Goal: Task Accomplishment & Management: Use online tool/utility

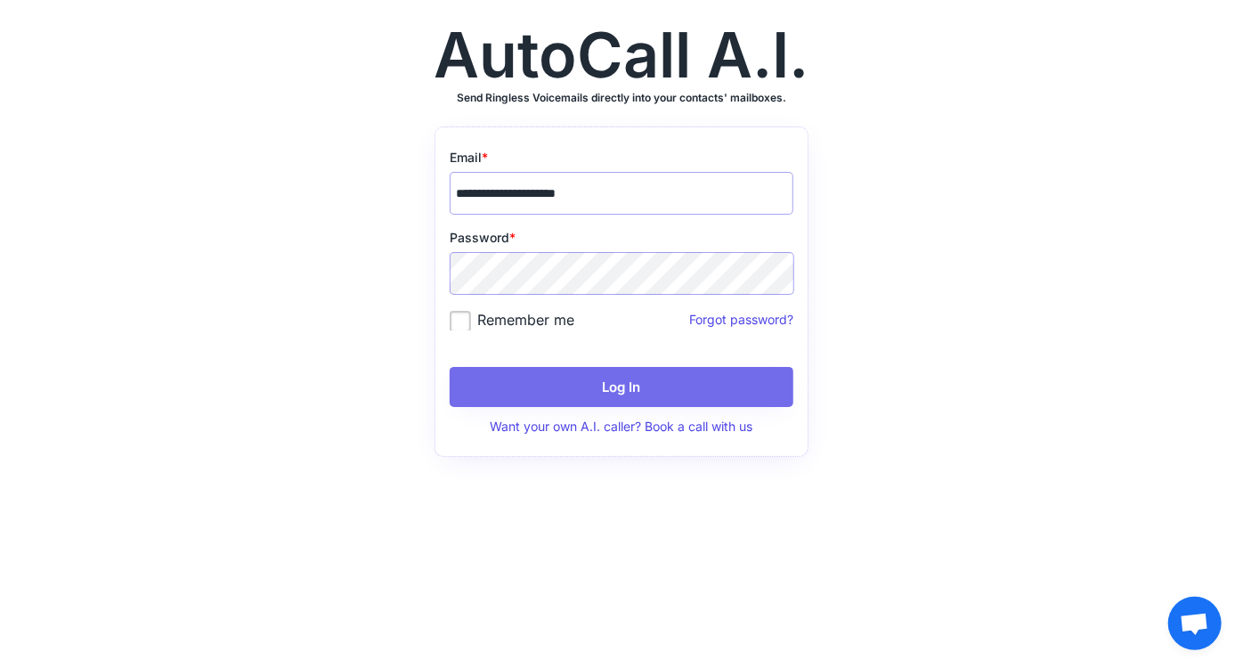
click at [603, 383] on button "Log In" at bounding box center [622, 387] width 344 height 40
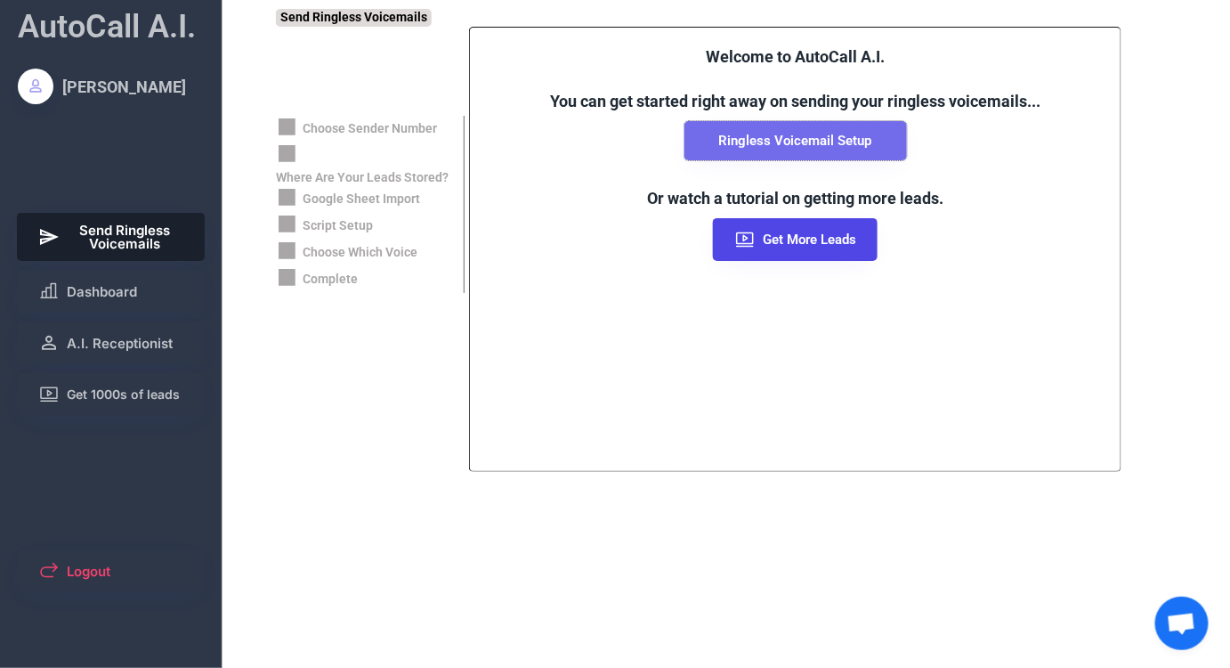
click at [781, 142] on button "Ringless Voicemail Setup" at bounding box center [796, 140] width 223 height 39
select select "**********"
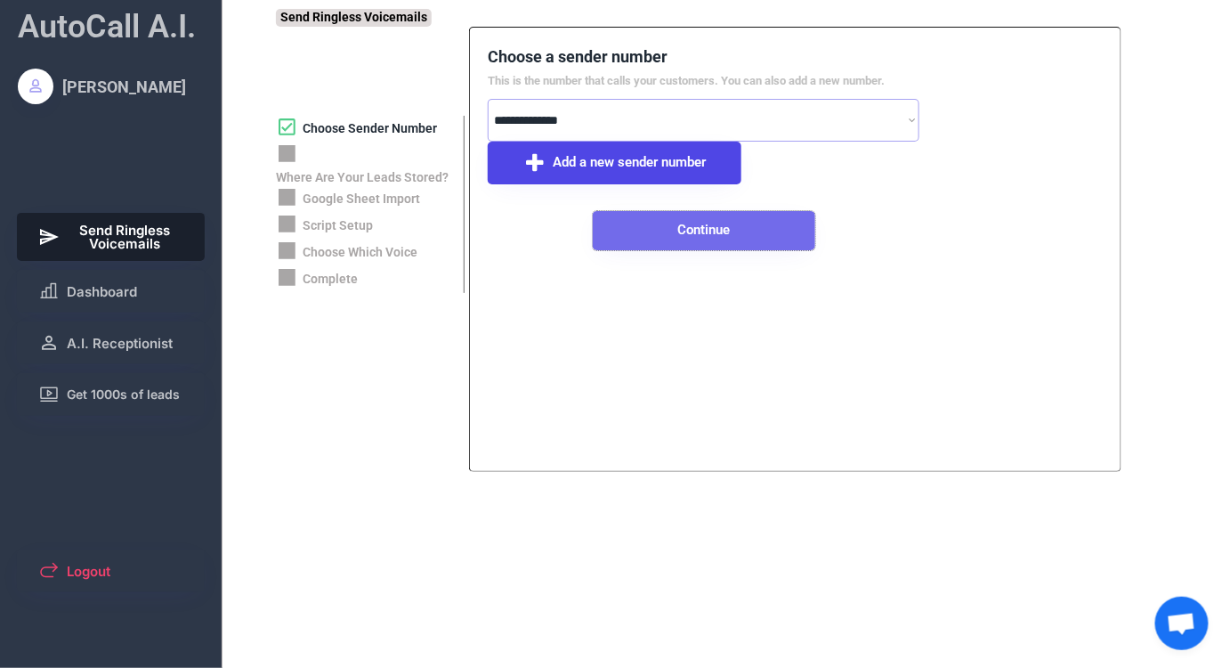
click at [696, 231] on button "Continue" at bounding box center [704, 230] width 223 height 39
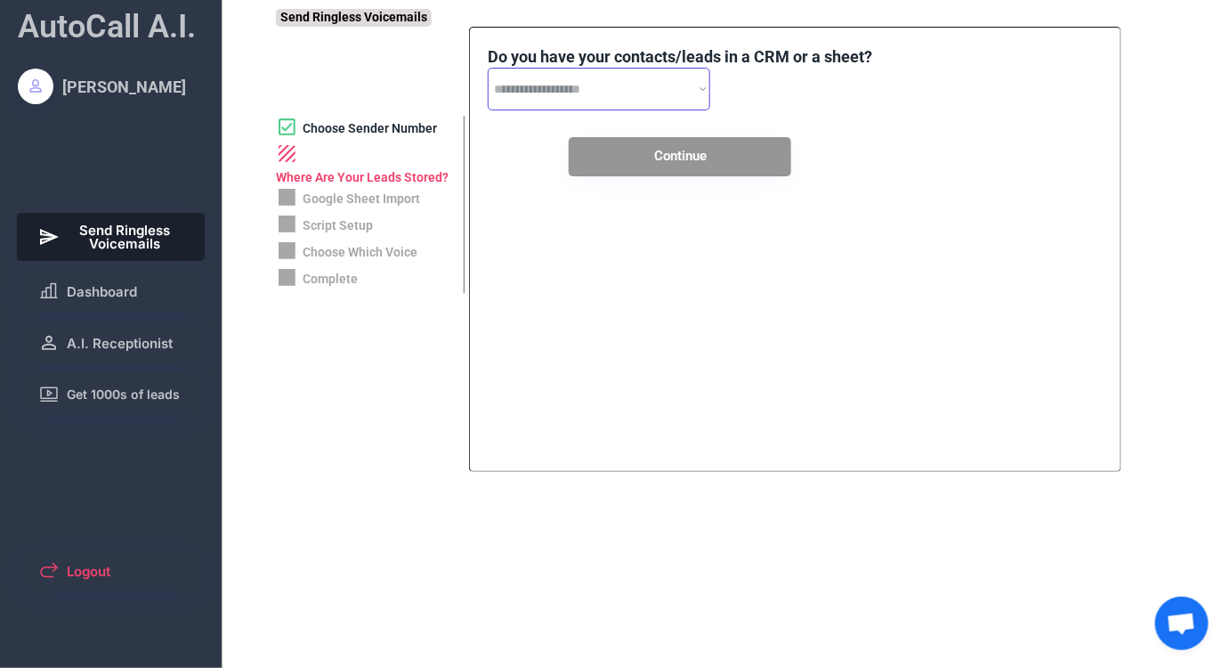
click at [651, 82] on select "**********" at bounding box center [599, 89] width 223 height 43
select select "**********"
click at [488, 68] on select "**********" at bounding box center [599, 89] width 223 height 43
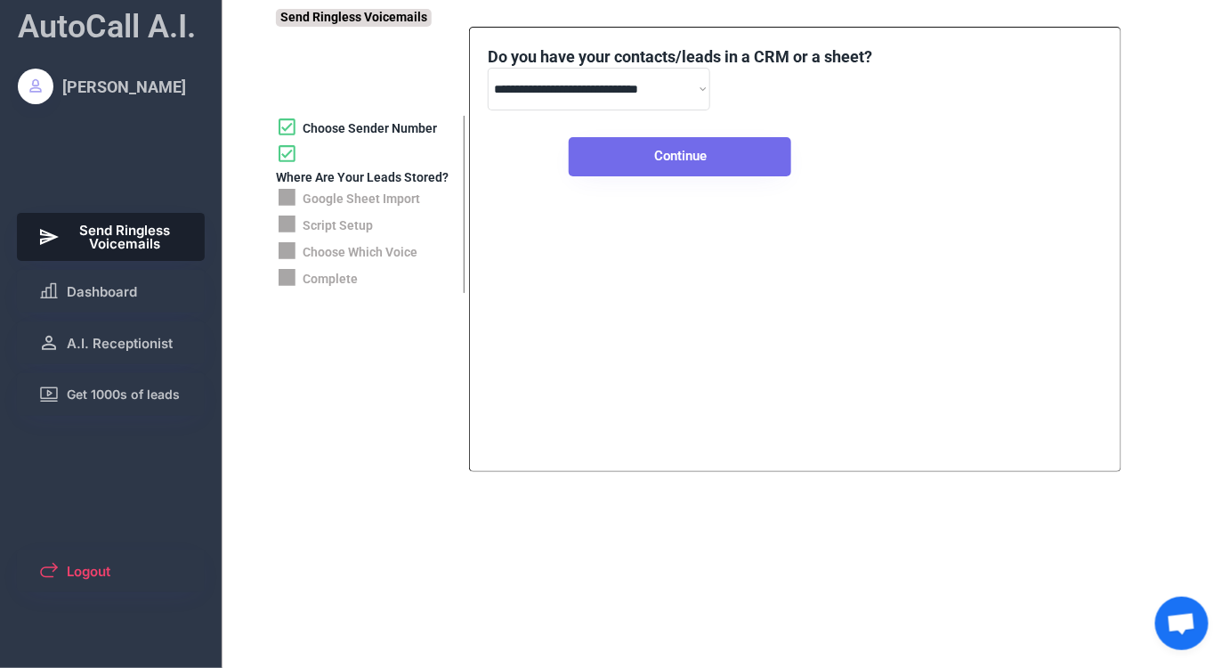
click at [623, 158] on button "Continue" at bounding box center [680, 156] width 223 height 39
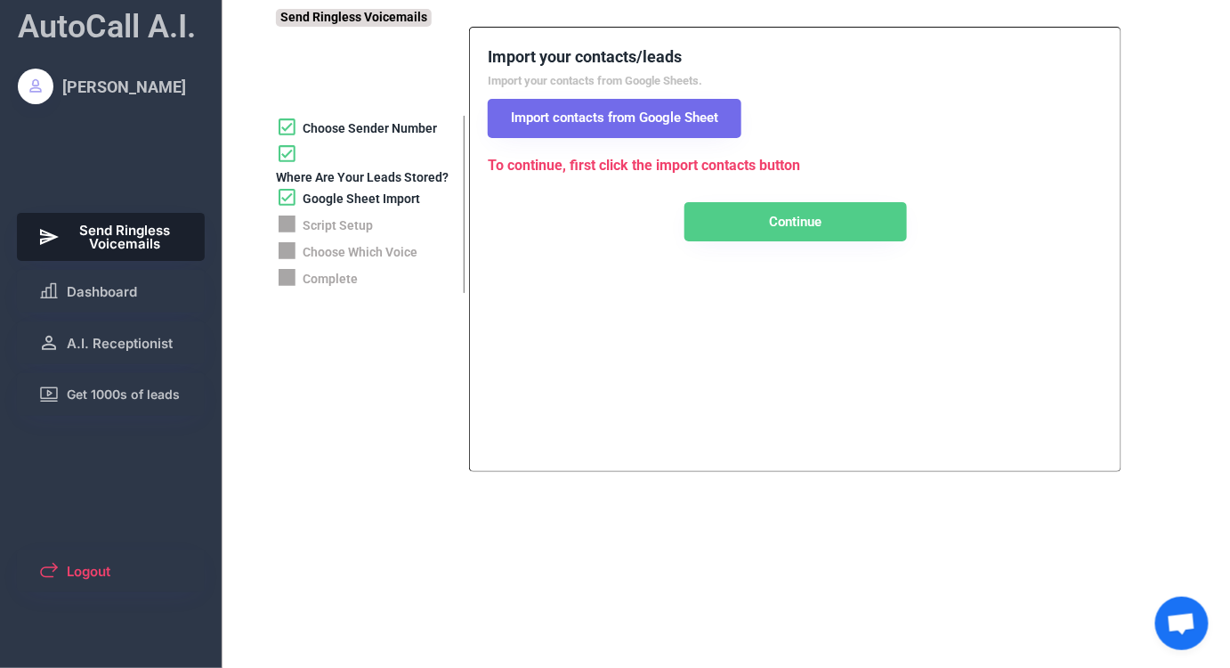
click at [590, 128] on button "Import contacts from Google Sheet" at bounding box center [615, 118] width 254 height 39
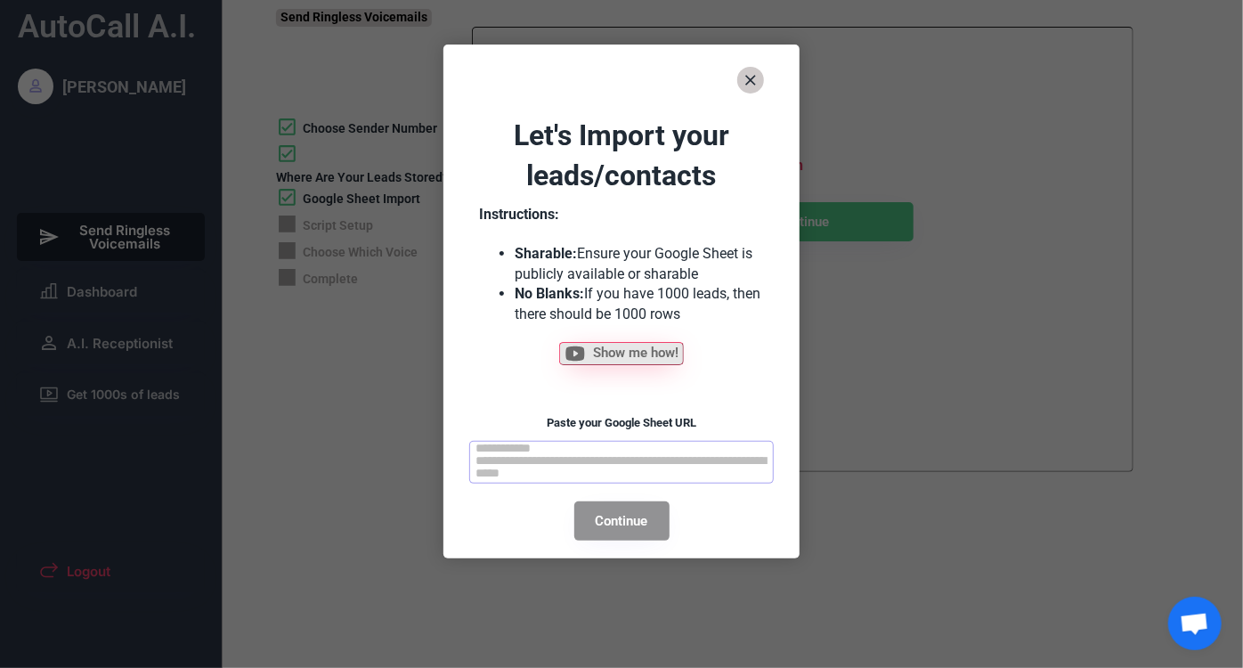
click at [598, 452] on textarea at bounding box center [621, 462] width 304 height 43
paste textarea "**********"
type textarea "**********"
click at [637, 522] on button "Continue" at bounding box center [621, 520] width 95 height 39
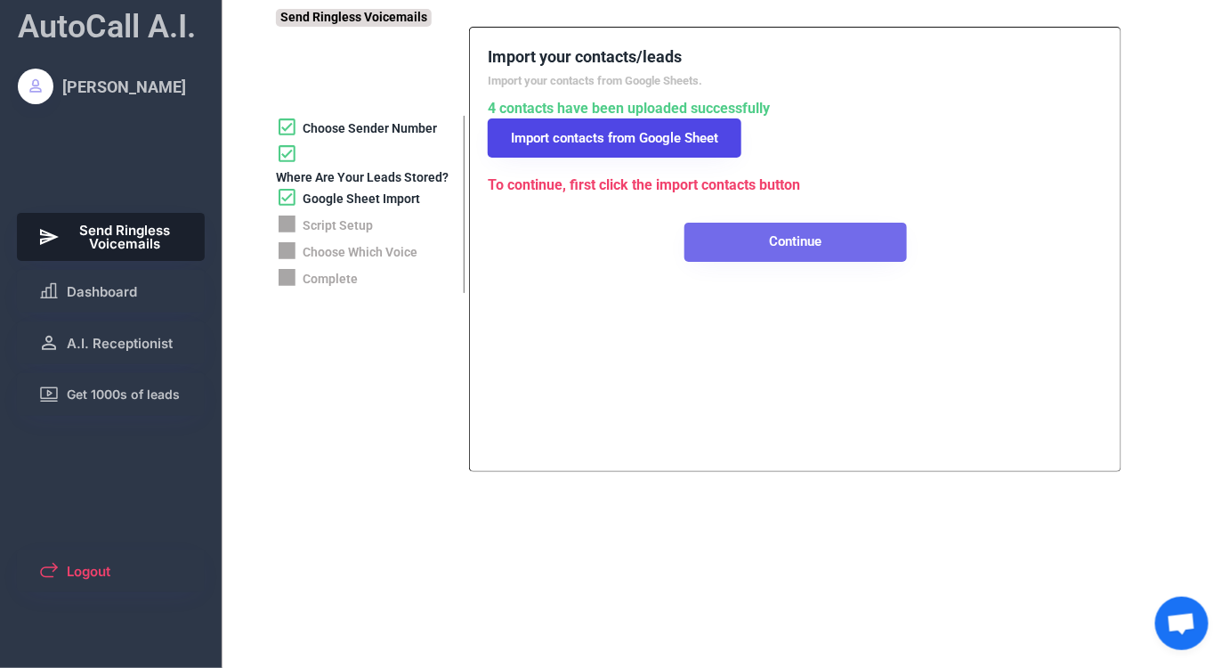
click at [758, 255] on button "Continue" at bounding box center [796, 242] width 223 height 39
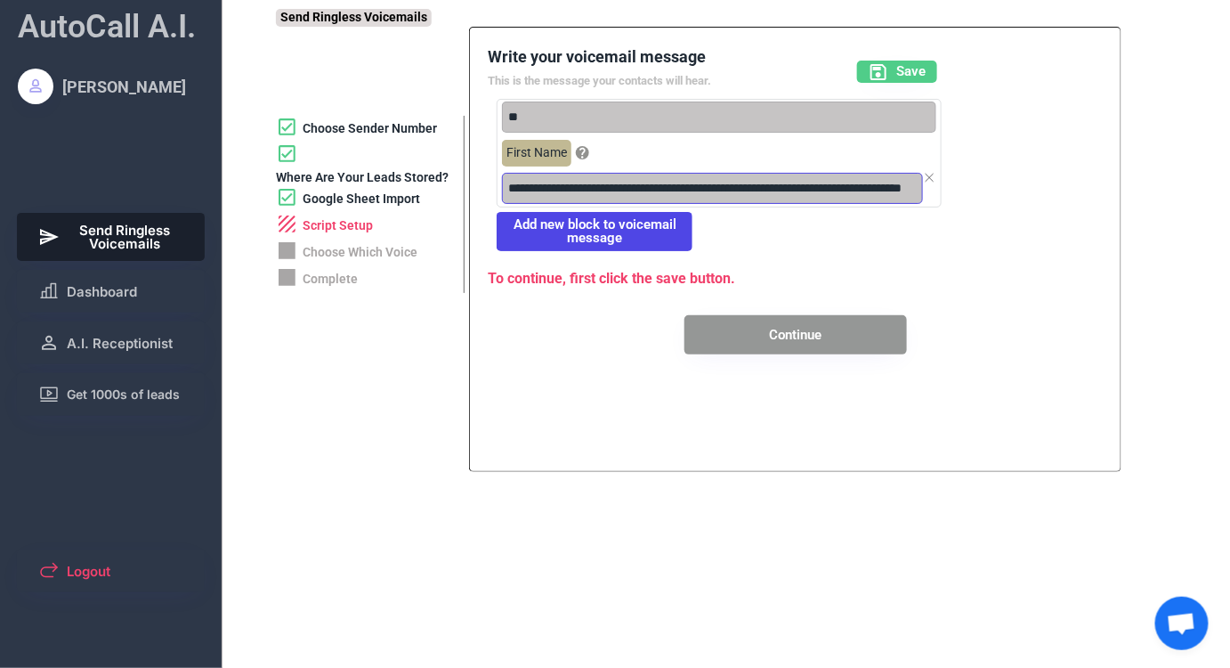
click at [540, 195] on input "input" at bounding box center [712, 188] width 421 height 31
click at [668, 188] on input "input" at bounding box center [712, 188] width 421 height 31
click at [822, 195] on input "input" at bounding box center [712, 188] width 421 height 31
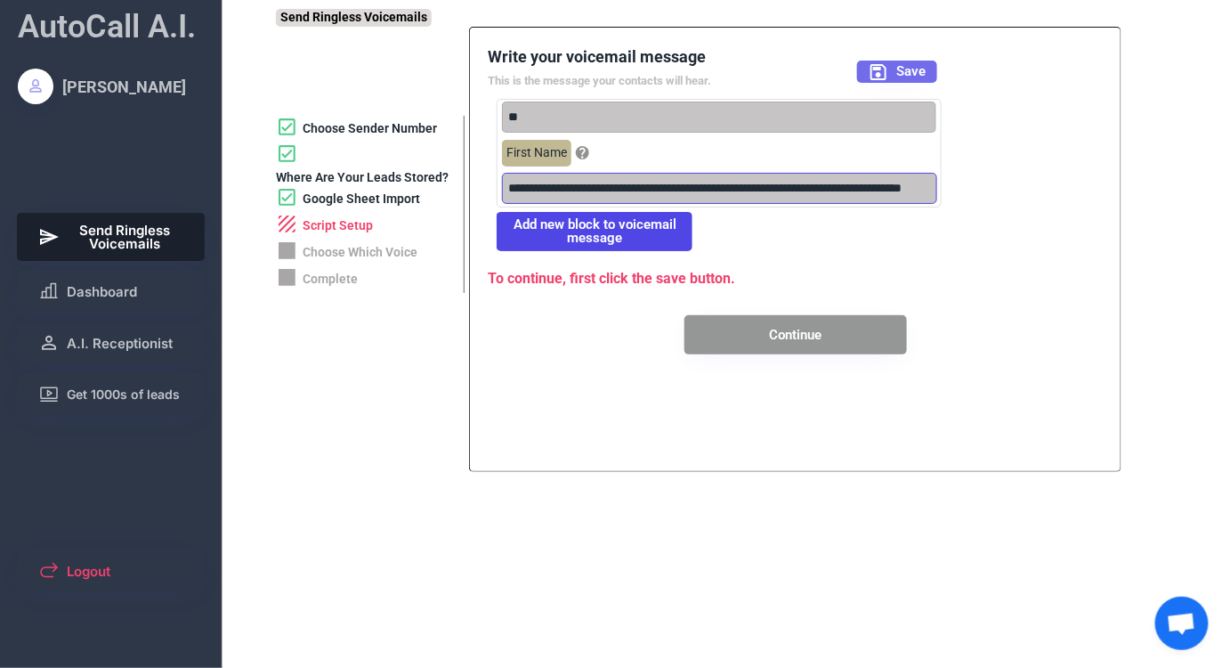
type input "**********"
click at [895, 76] on button "Save" at bounding box center [897, 72] width 80 height 22
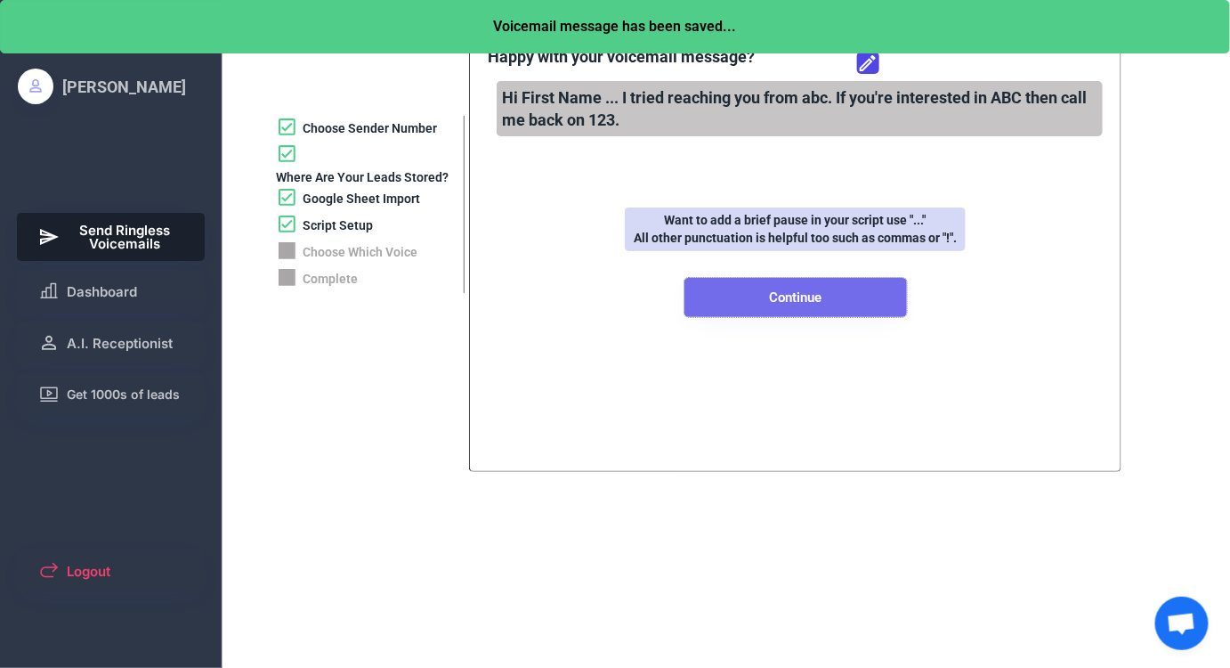
click at [813, 302] on button "Continue" at bounding box center [796, 297] width 223 height 39
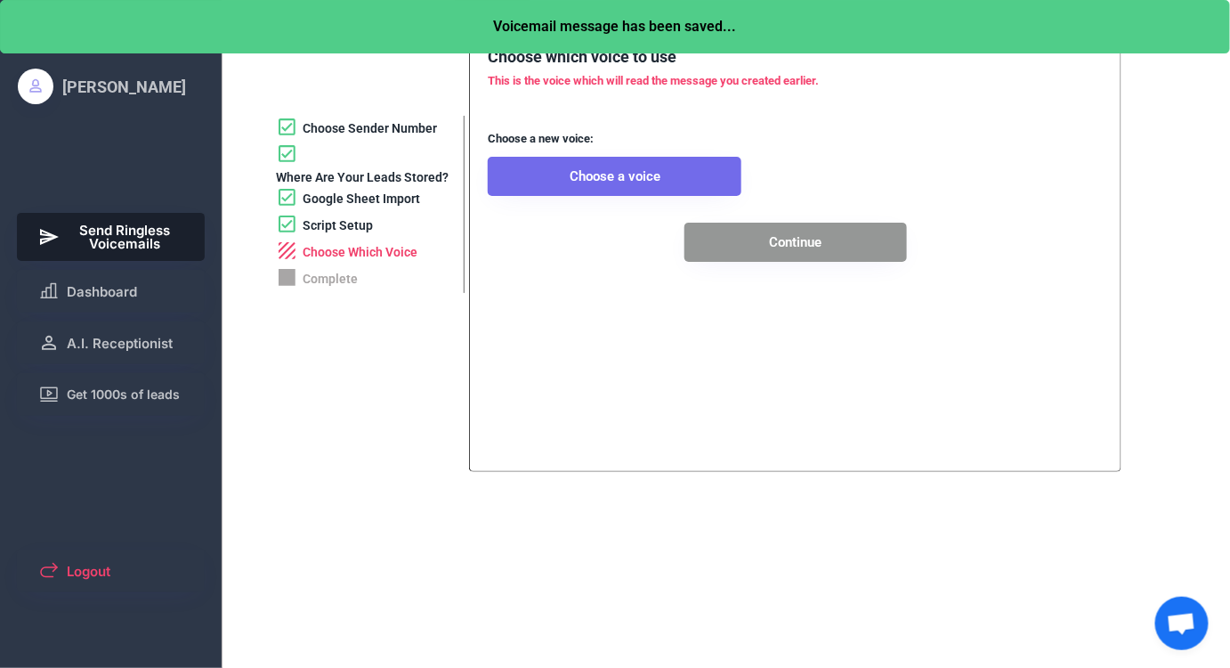
click at [591, 184] on button "Choose a voice" at bounding box center [615, 176] width 254 height 39
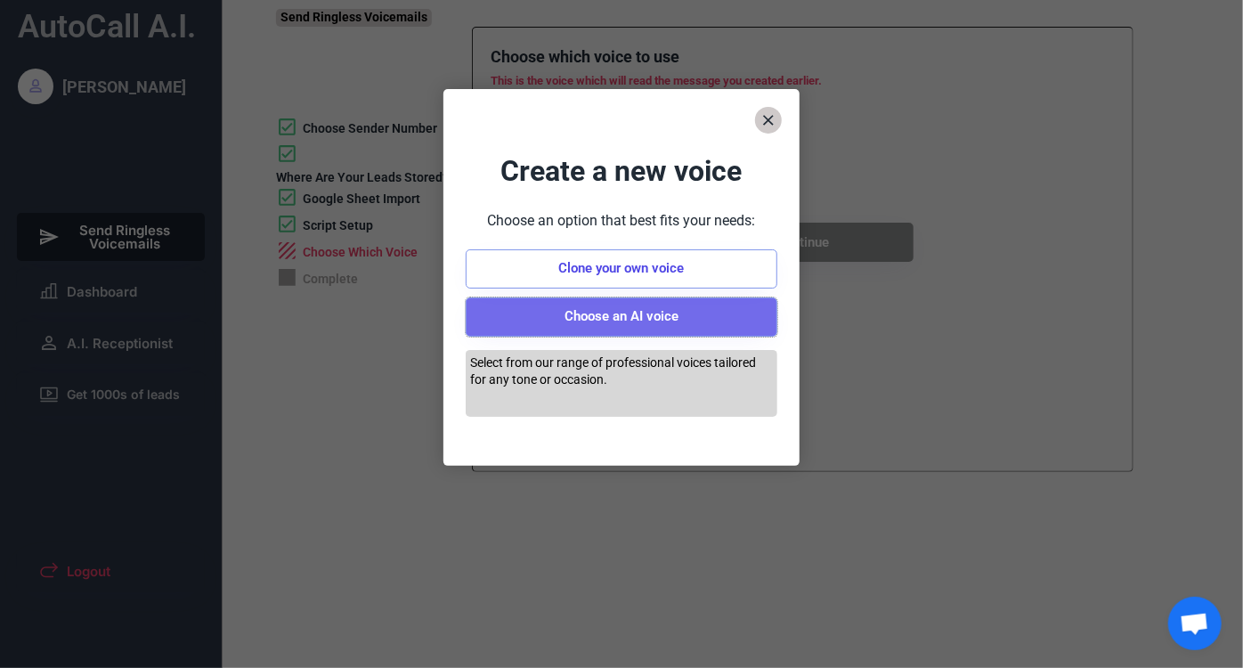
click at [632, 326] on button "Choose an AI voice" at bounding box center [622, 316] width 312 height 39
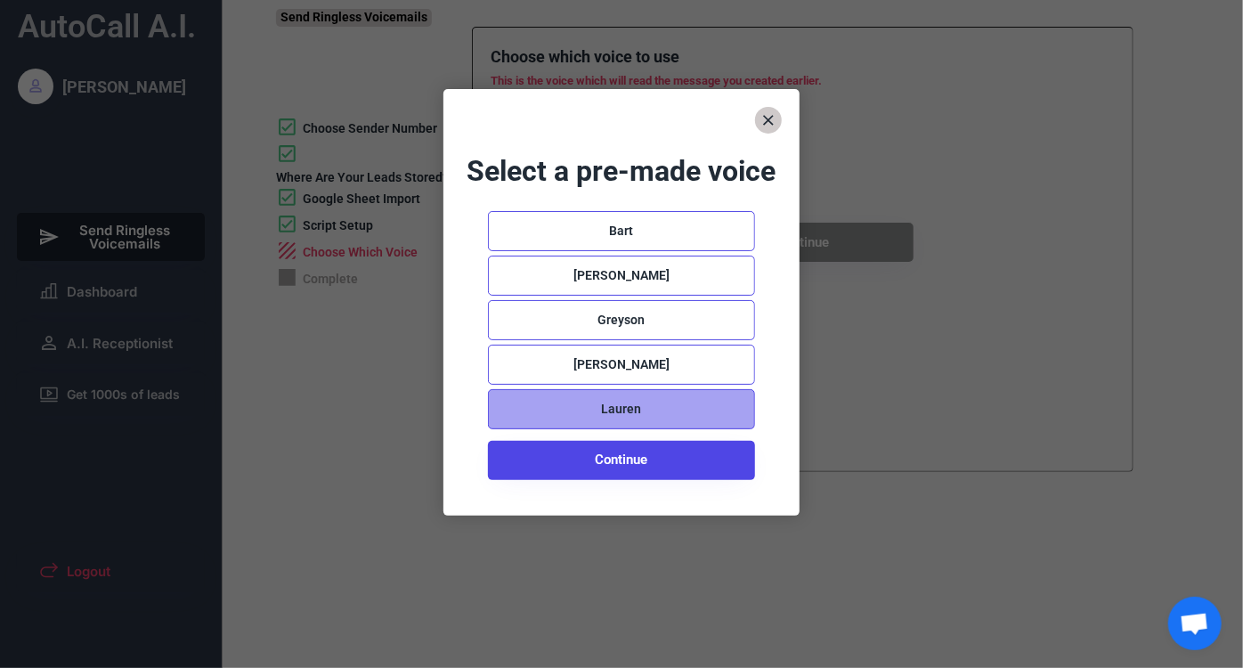
click at [537, 408] on div "Lauren" at bounding box center [621, 409] width 267 height 40
click at [528, 409] on icon at bounding box center [528, 410] width 36 height 36
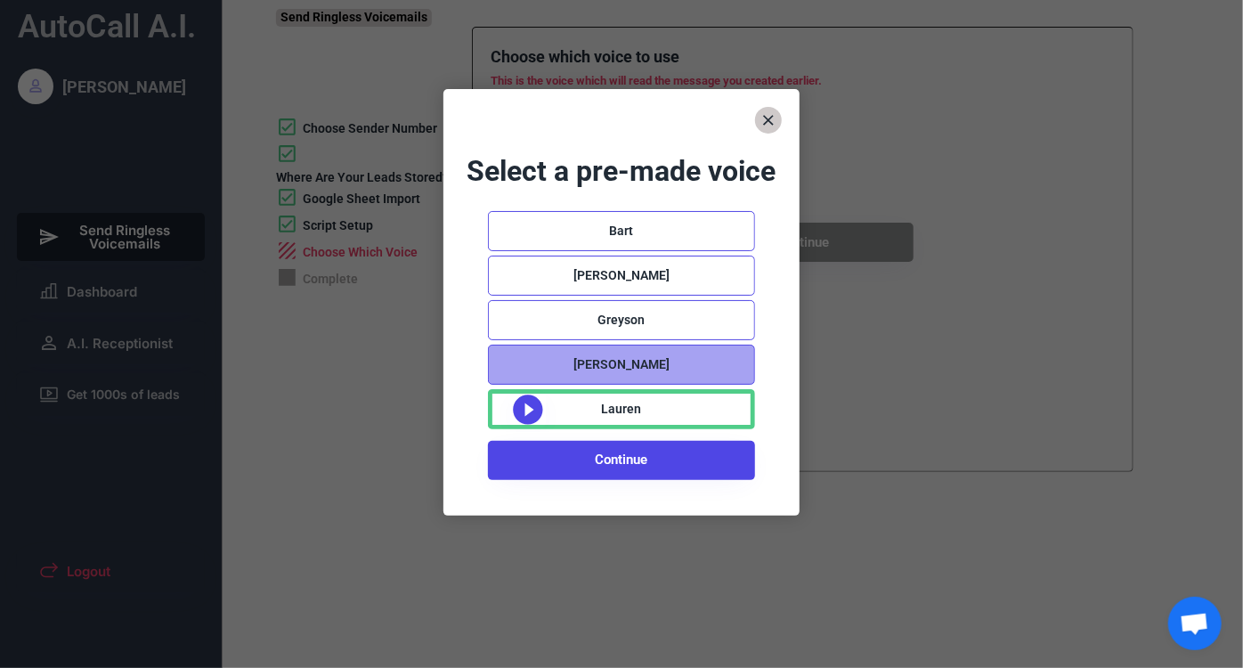
click at [533, 358] on div "[PERSON_NAME]" at bounding box center [621, 364] width 267 height 40
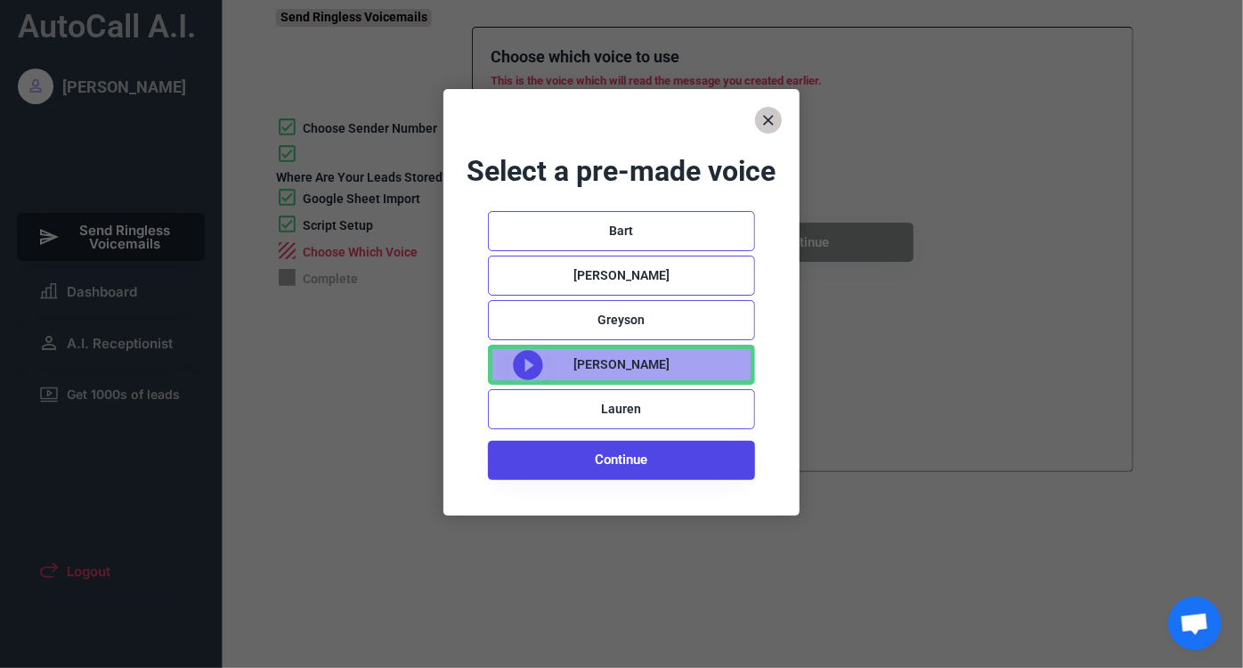
click at [533, 358] on use at bounding box center [527, 364] width 29 height 29
click at [531, 366] on icon at bounding box center [528, 365] width 36 height 36
click at [531, 364] on icon at bounding box center [528, 365] width 36 height 36
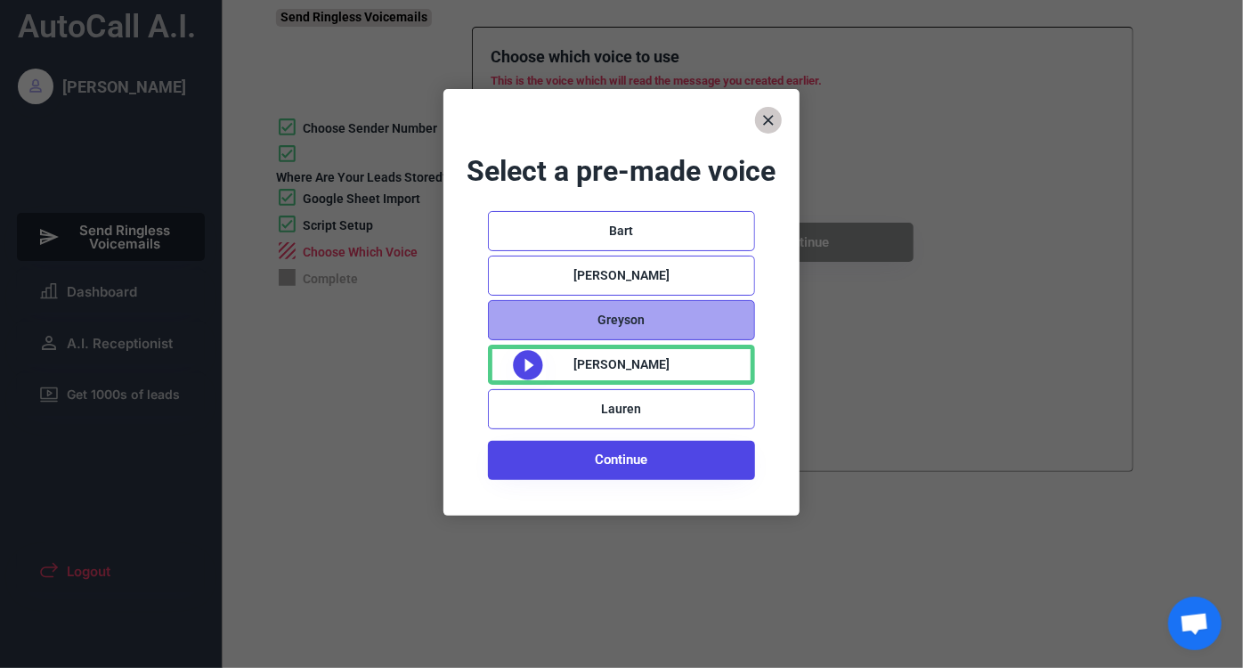
click at [531, 320] on div "Greyson" at bounding box center [621, 320] width 267 height 40
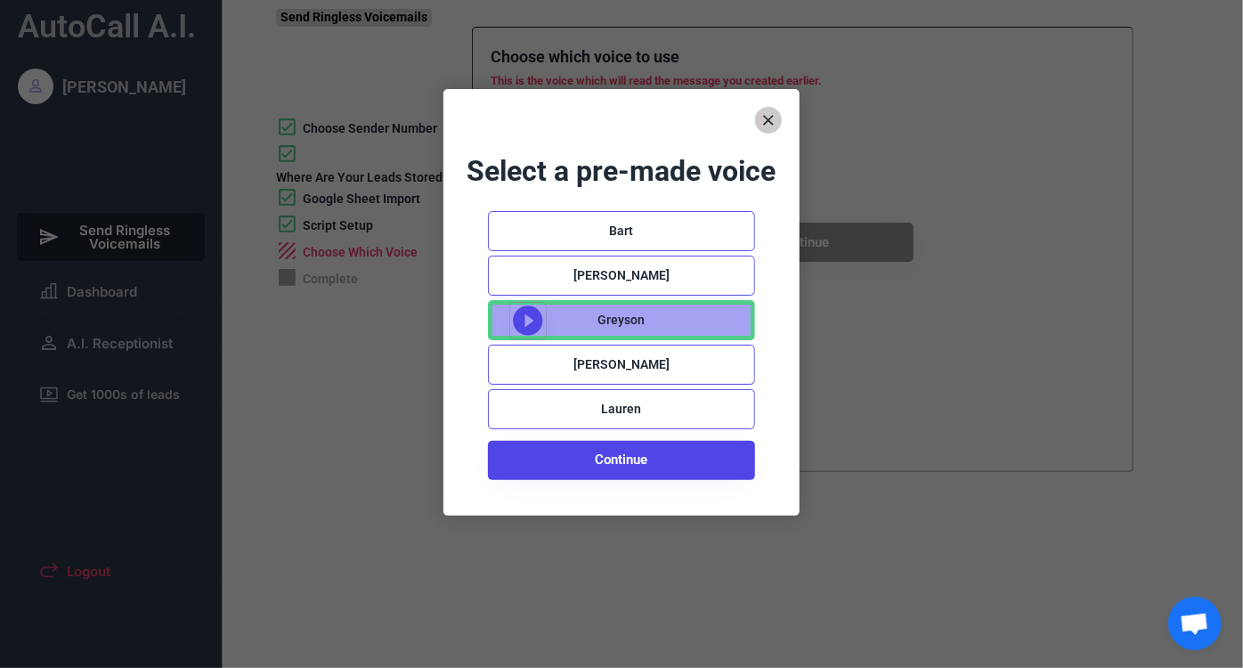
click at [531, 319] on icon at bounding box center [528, 321] width 36 height 36
click at [534, 316] on use at bounding box center [527, 319] width 29 height 29
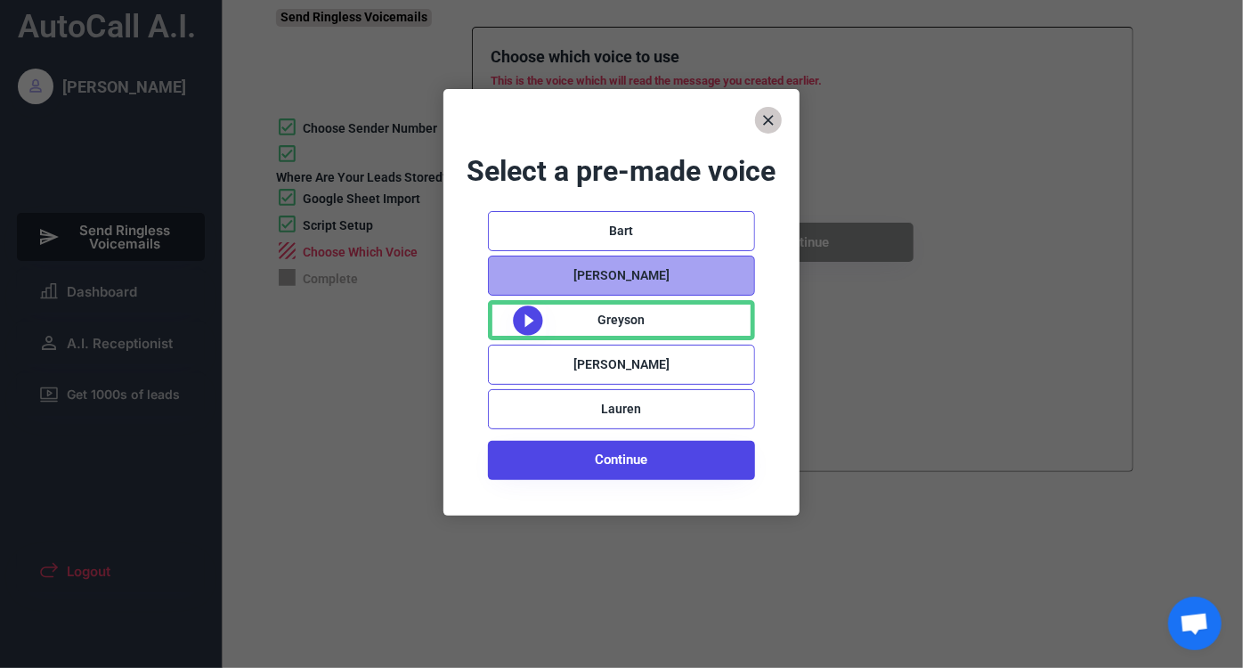
click at [523, 278] on div "[PERSON_NAME]" at bounding box center [621, 275] width 267 height 40
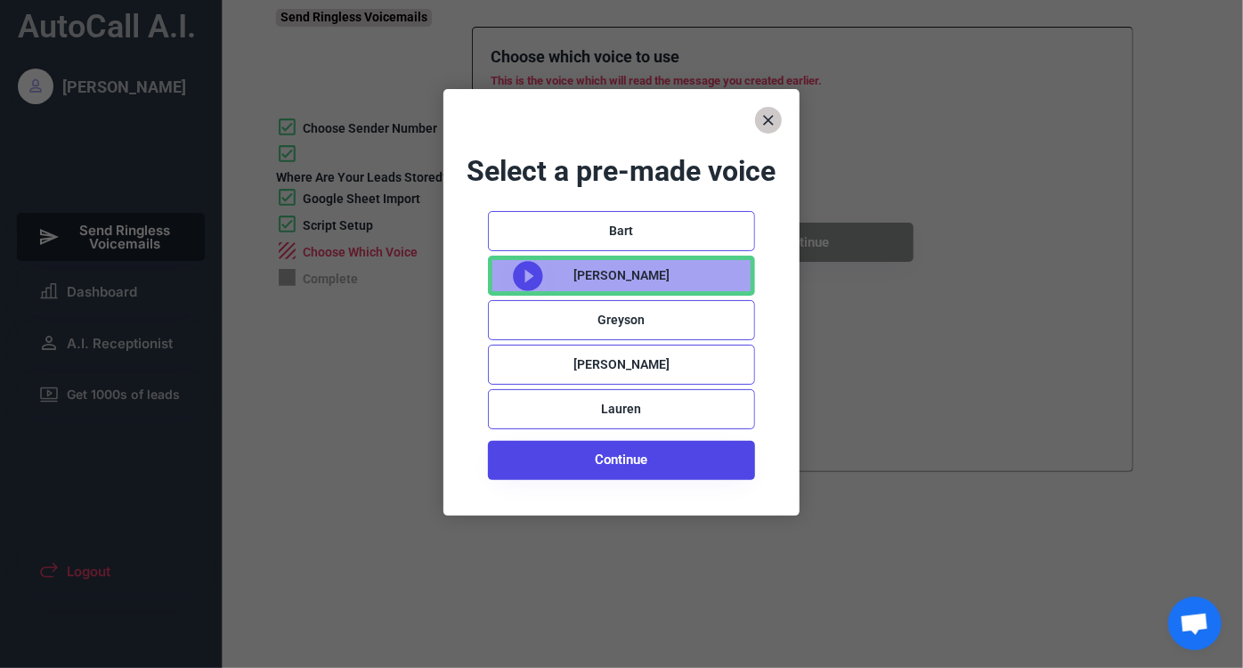
click at [523, 277] on use at bounding box center [527, 275] width 29 height 29
click at [525, 277] on icon at bounding box center [528, 276] width 36 height 36
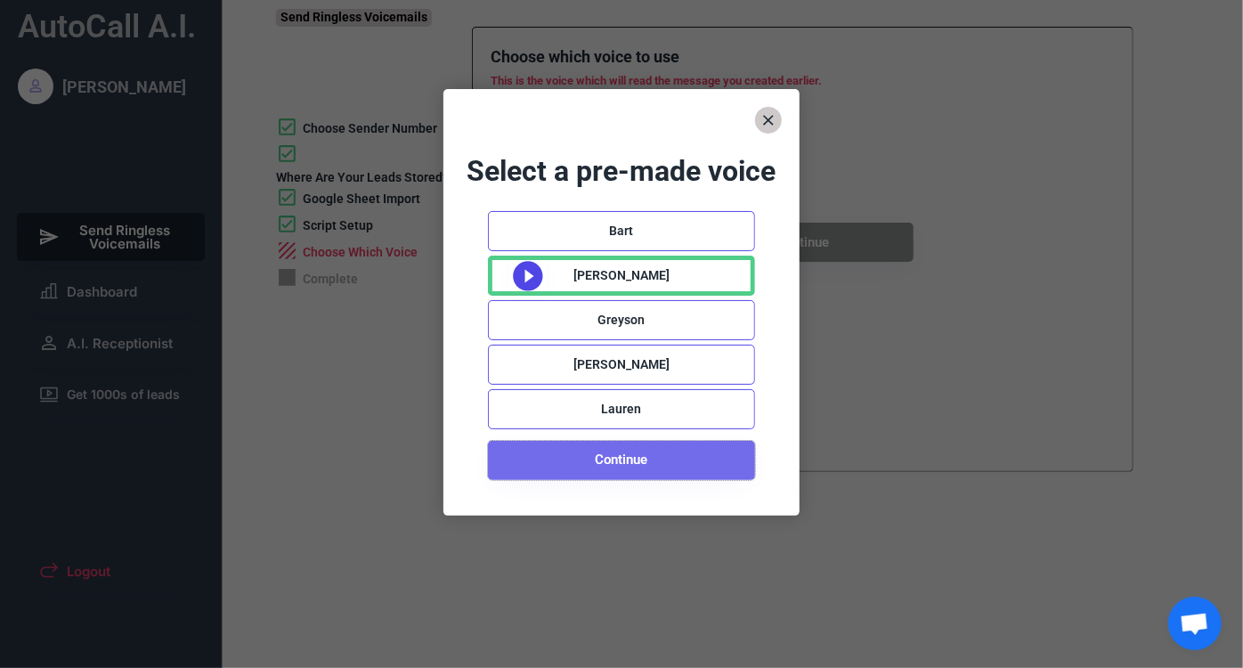
click at [644, 458] on button "Continue" at bounding box center [621, 460] width 267 height 39
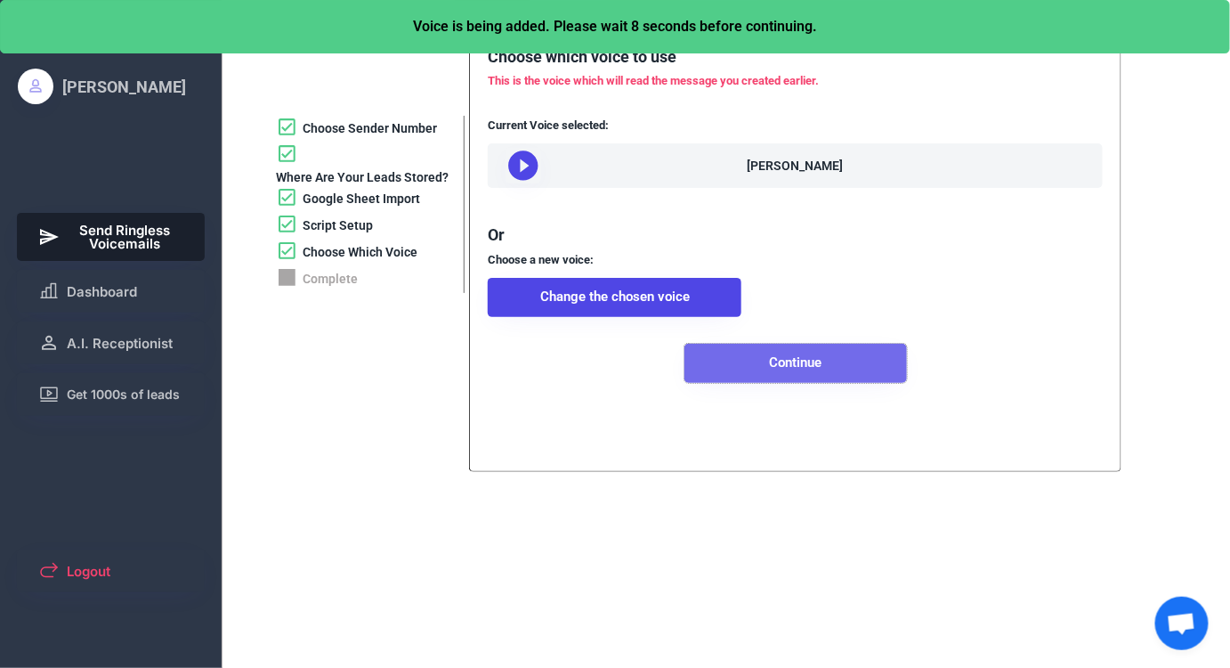
click at [756, 380] on button "Continue" at bounding box center [796, 363] width 223 height 39
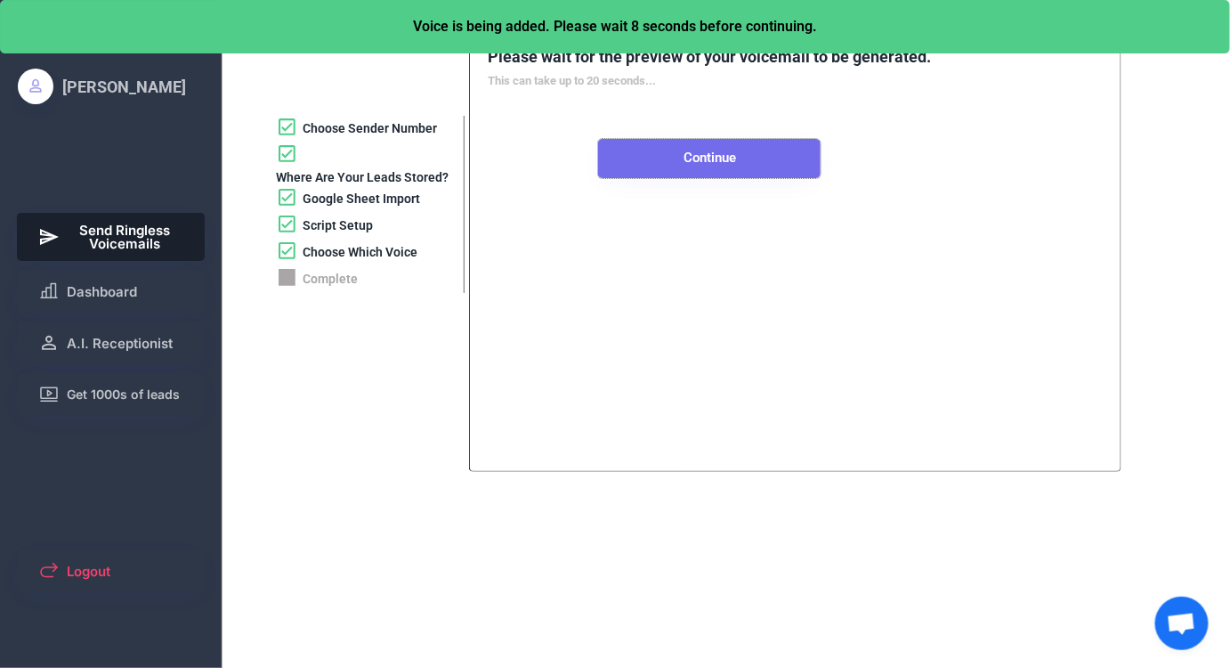
click at [677, 158] on button "Continue" at bounding box center [709, 158] width 223 height 39
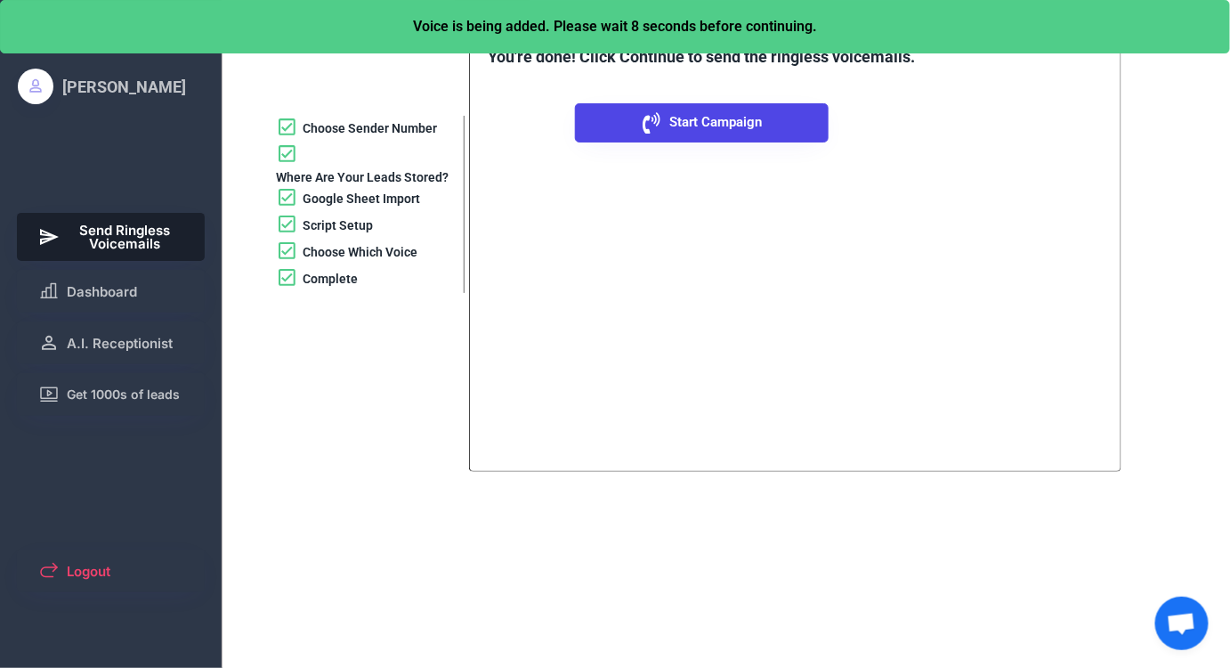
click at [655, 118] on icon at bounding box center [651, 122] width 21 height 21
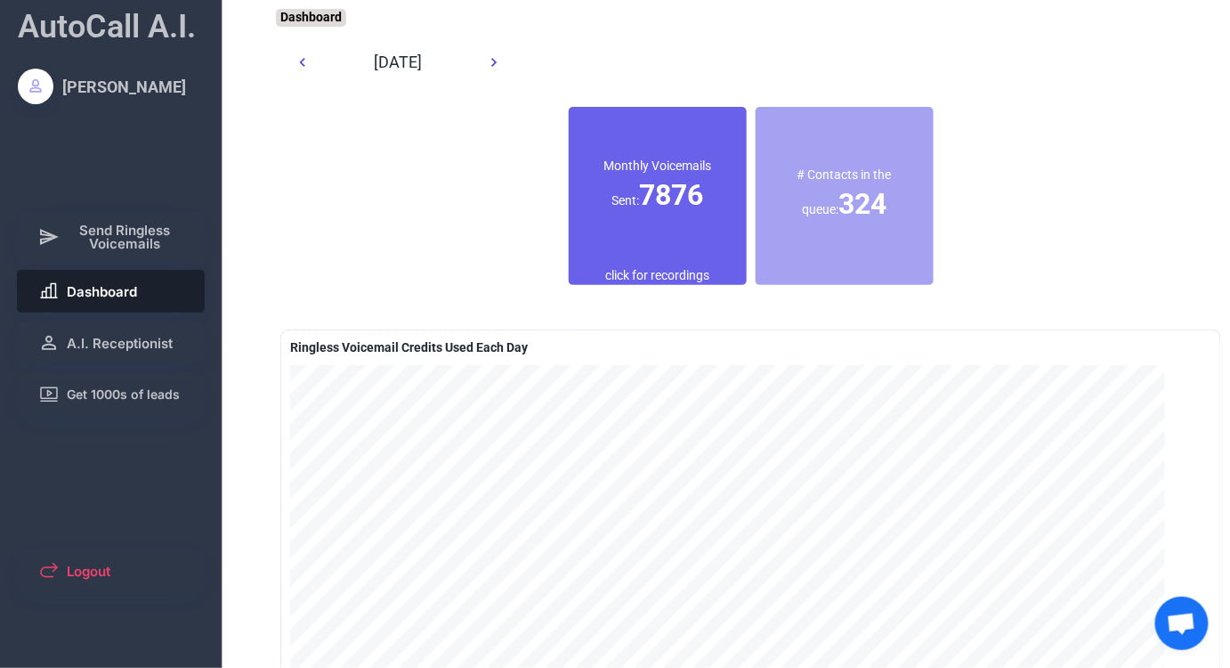
click at [645, 277] on div "click for recordings" at bounding box center [657, 276] width 104 height 18
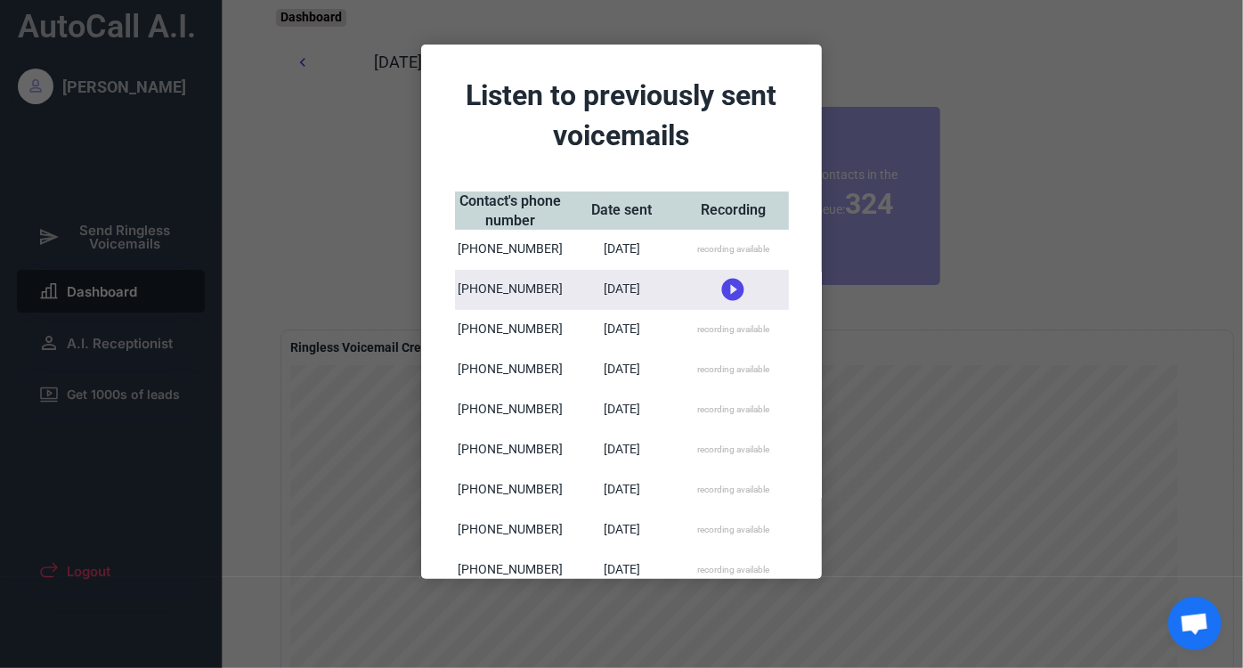
click at [725, 245] on div "recording available" at bounding box center [733, 249] width 72 height 12
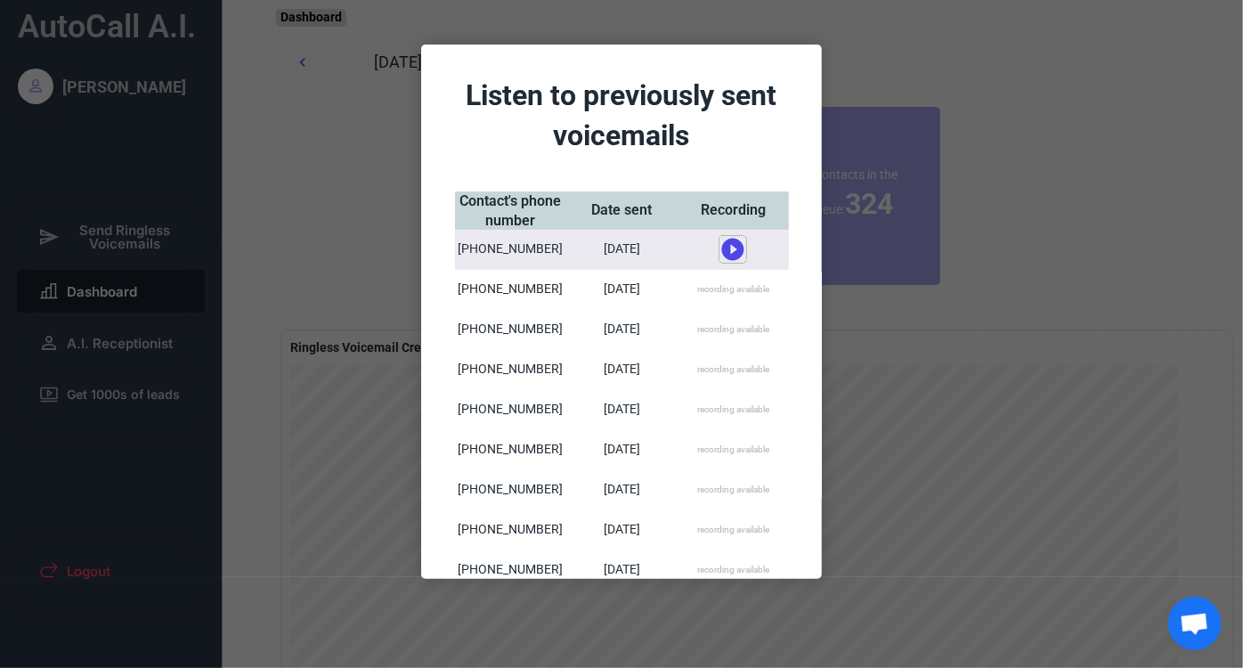
click at [725, 247] on icon at bounding box center [732, 249] width 27 height 27
click at [725, 245] on icon at bounding box center [732, 243] width 27 height 27
click at [729, 279] on div "recording available" at bounding box center [732, 290] width 110 height 40
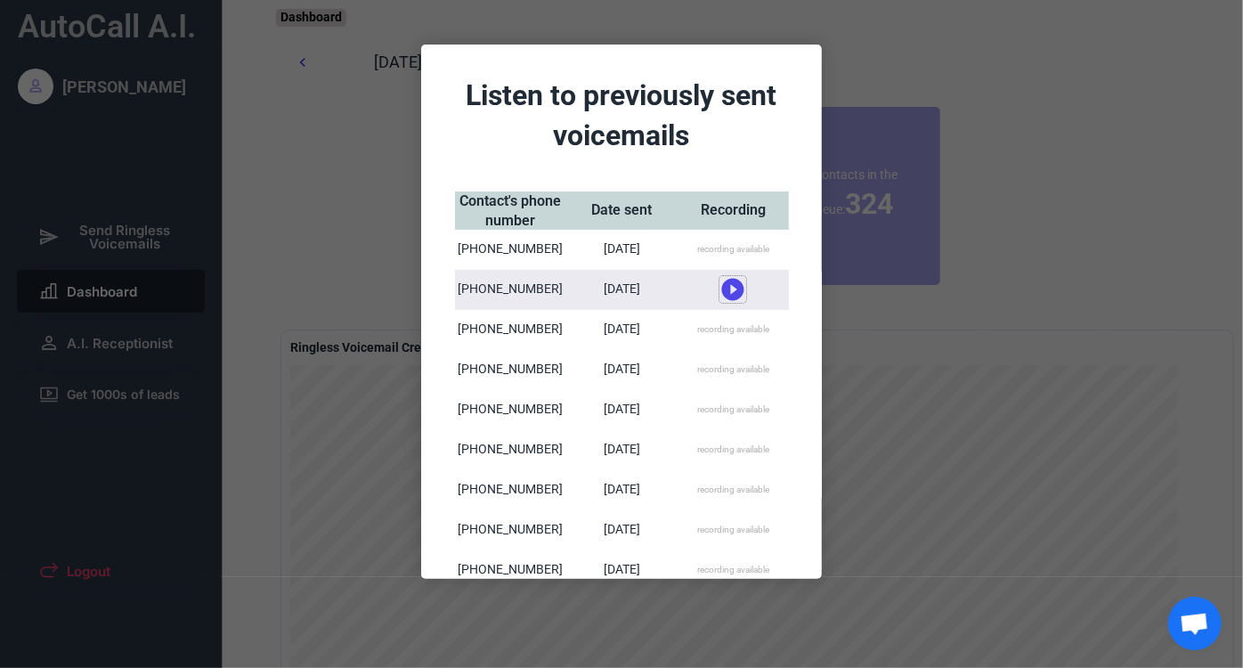
click at [729, 285] on use at bounding box center [733, 290] width 22 height 22
click at [728, 279] on use at bounding box center [733, 282] width 22 height 22
click at [893, 64] on div at bounding box center [621, 334] width 1243 height 668
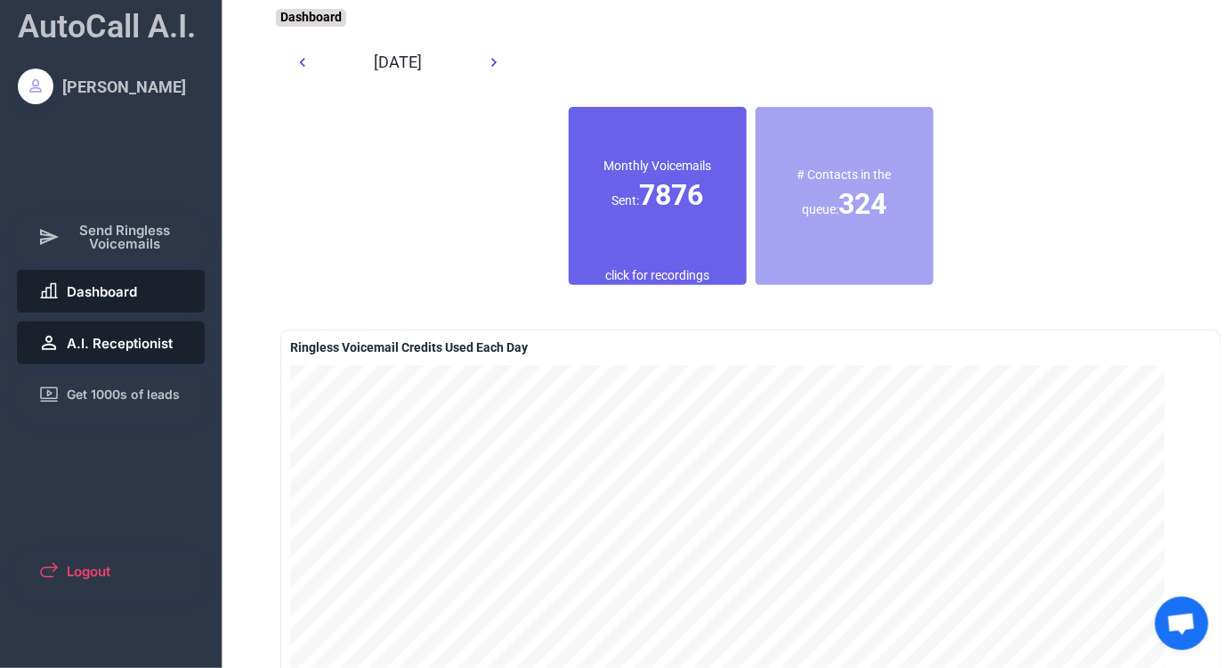
click at [158, 336] on span "A.I. Receptionist" at bounding box center [120, 342] width 106 height 13
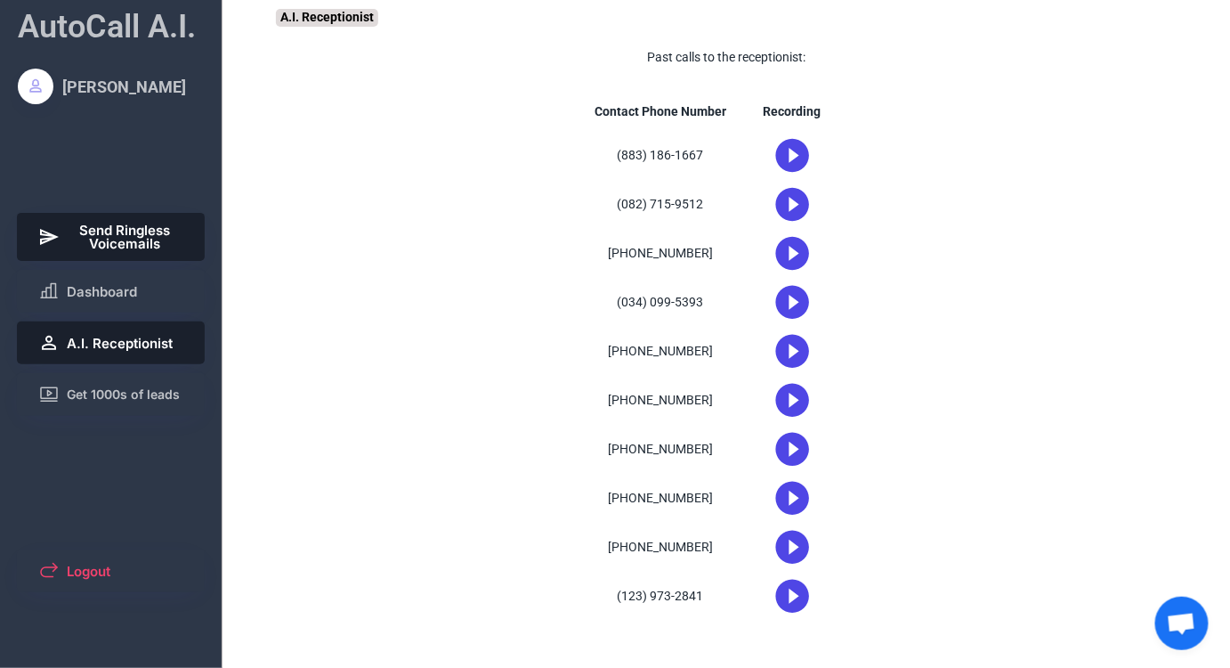
click at [128, 245] on span "Send Ringless Voicemails" at bounding box center [125, 236] width 117 height 27
